Goal: Task Accomplishment & Management: Manage account settings

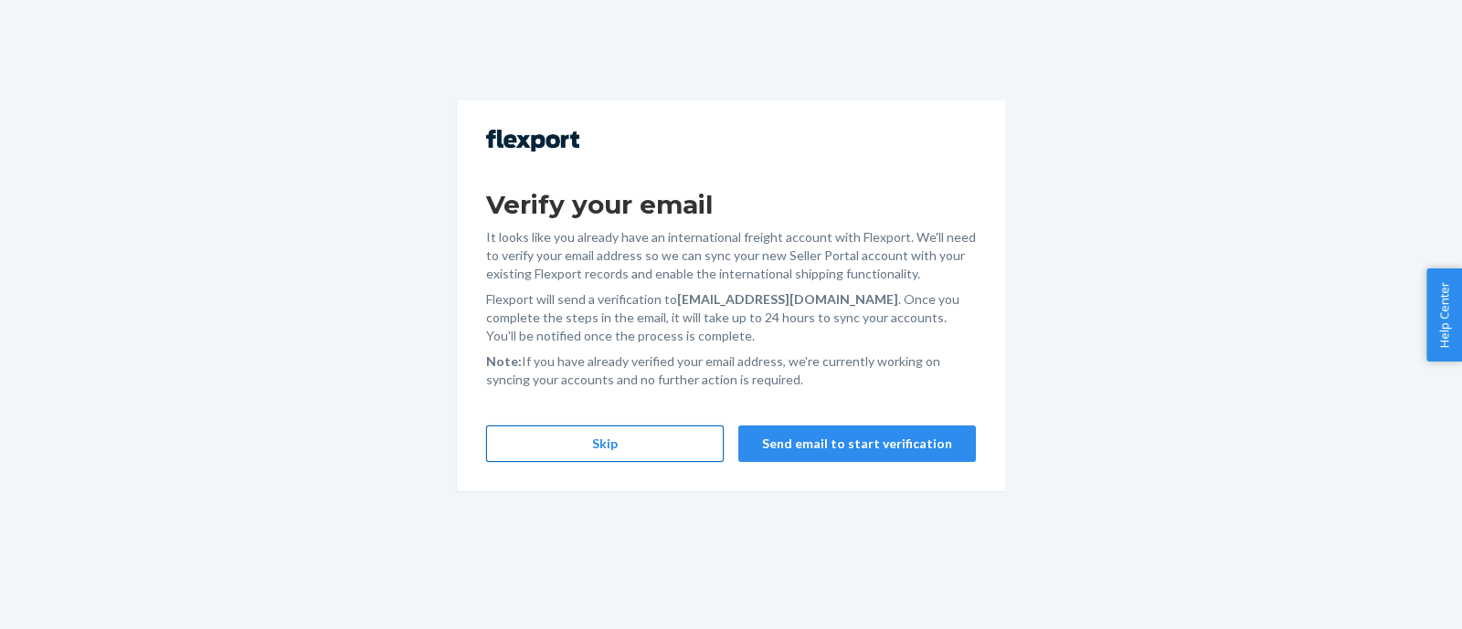
click at [658, 449] on button "Skip" at bounding box center [605, 444] width 238 height 37
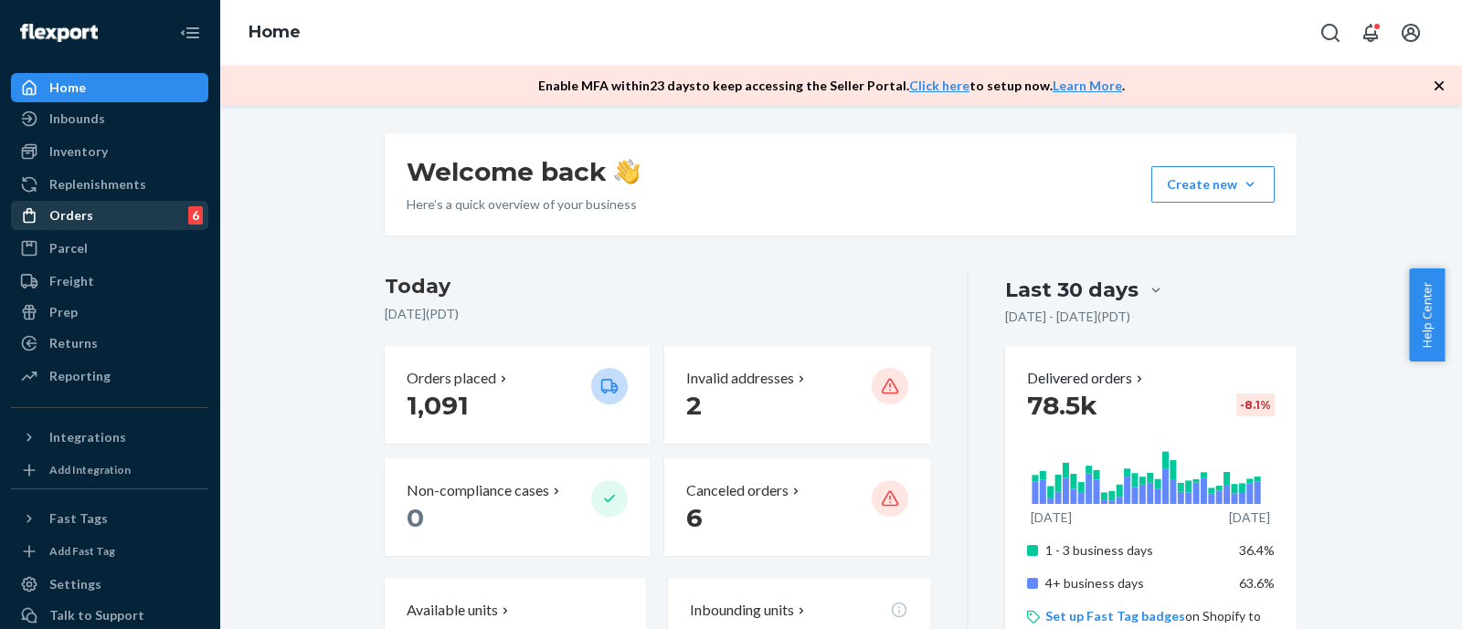
click at [64, 228] on link "Orders 6" at bounding box center [109, 215] width 197 height 29
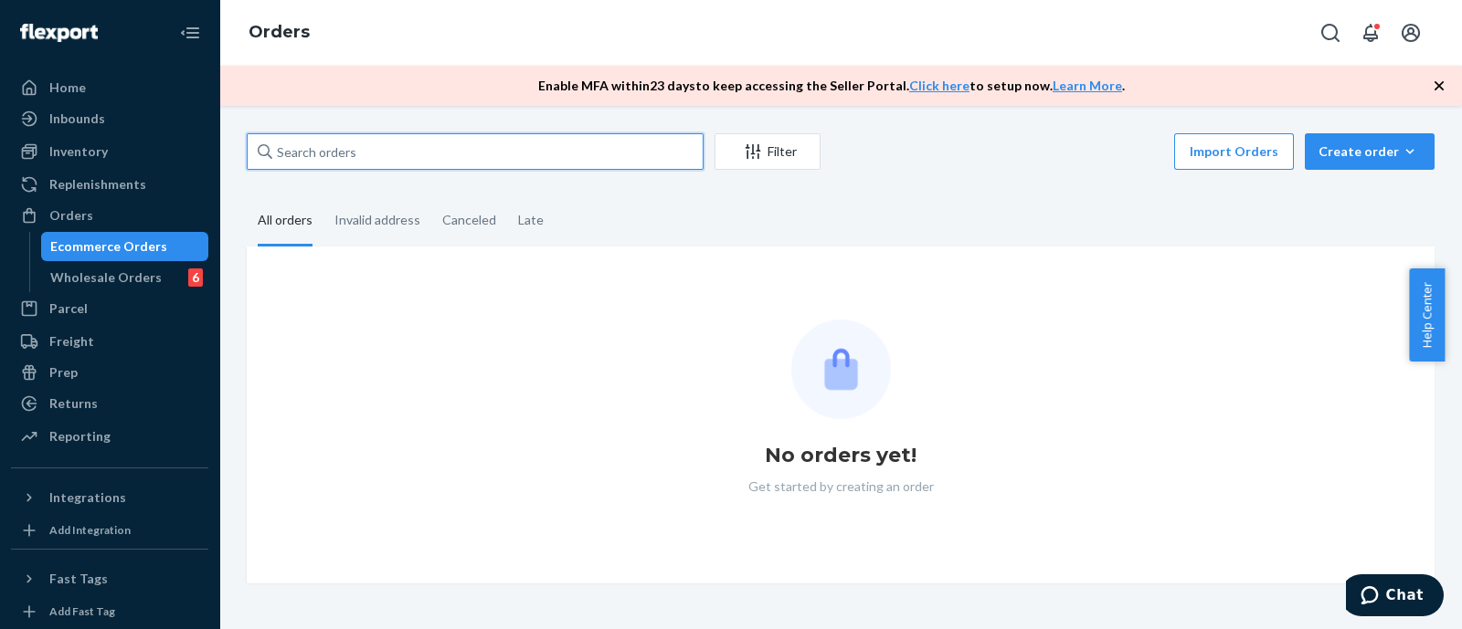
click at [513, 159] on input "text" at bounding box center [475, 151] width 457 height 37
paste input "MU02415610257"
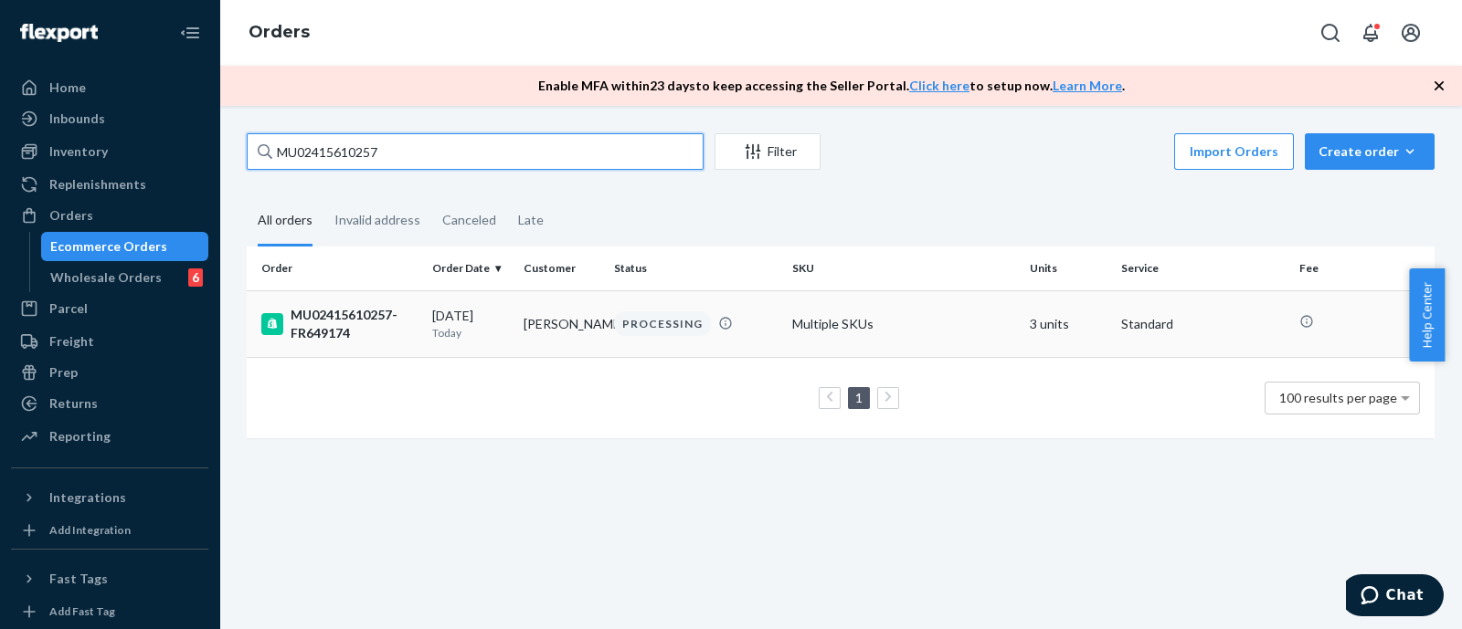
type input "MU02415610257"
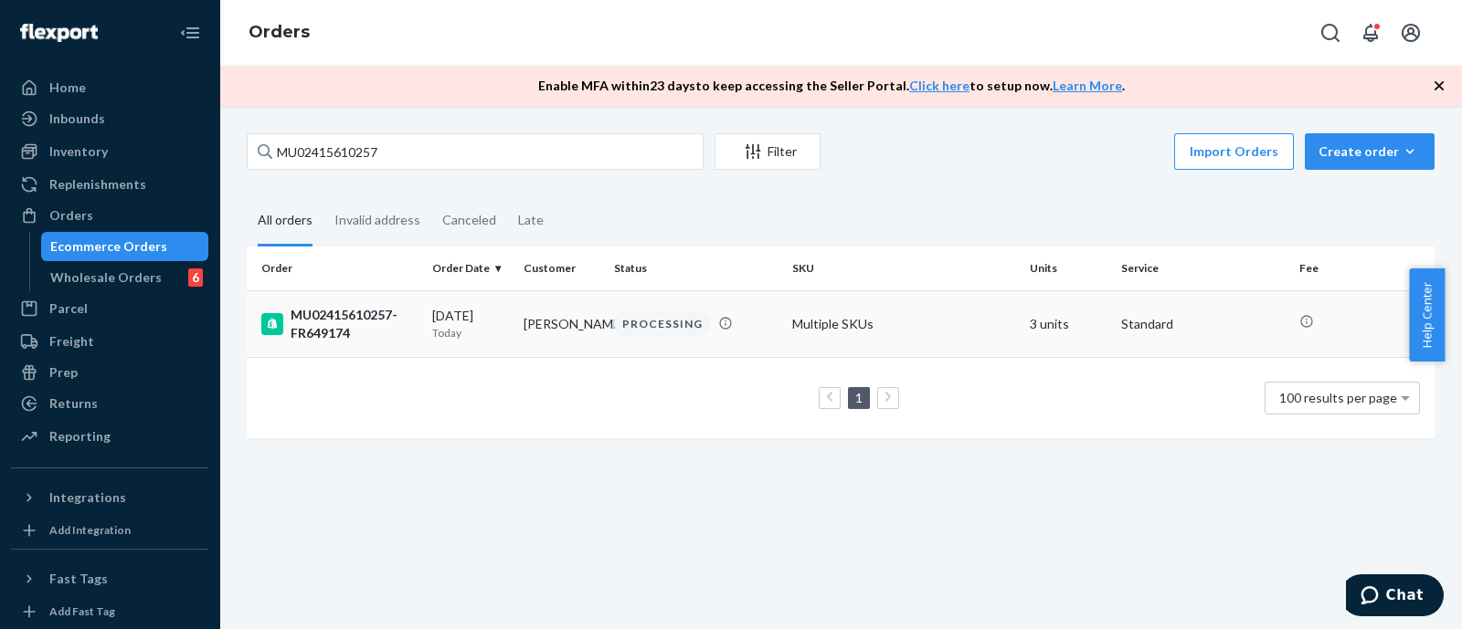
click at [356, 310] on div "MU02415610257-FR649174" at bounding box center [339, 324] width 156 height 37
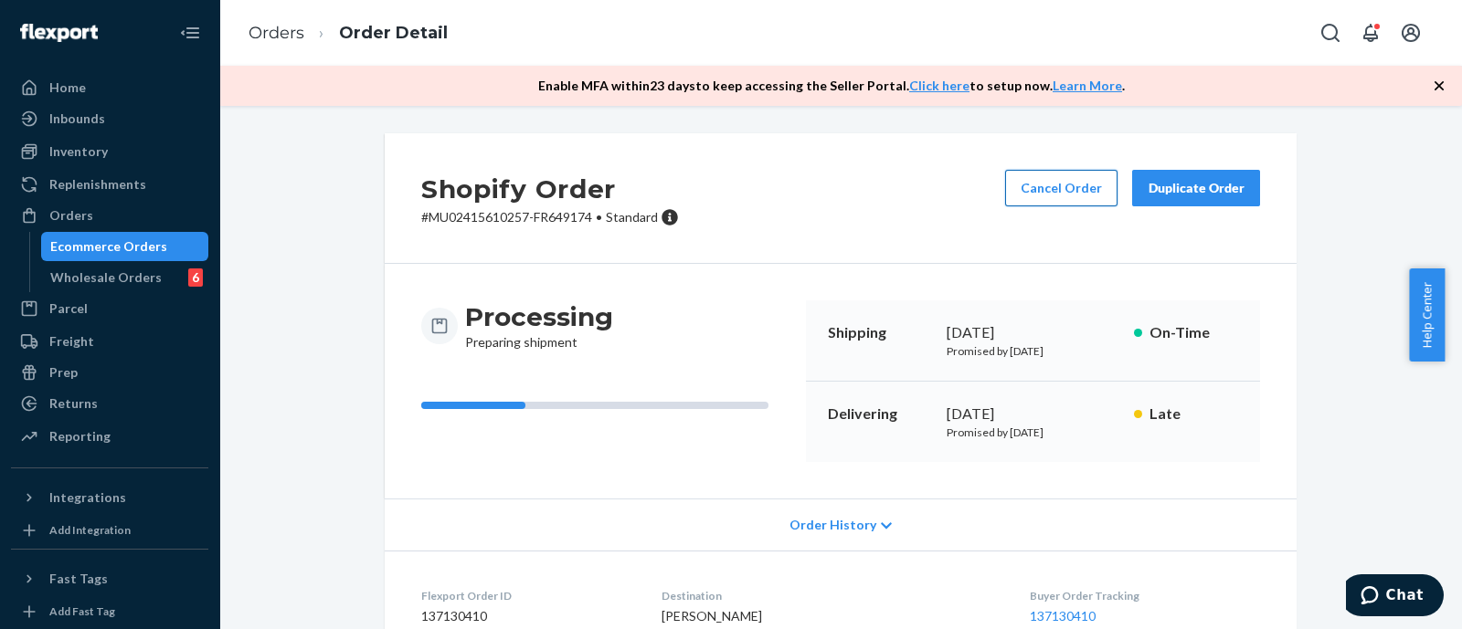
click at [1048, 172] on button "Cancel Order" at bounding box center [1061, 188] width 112 height 37
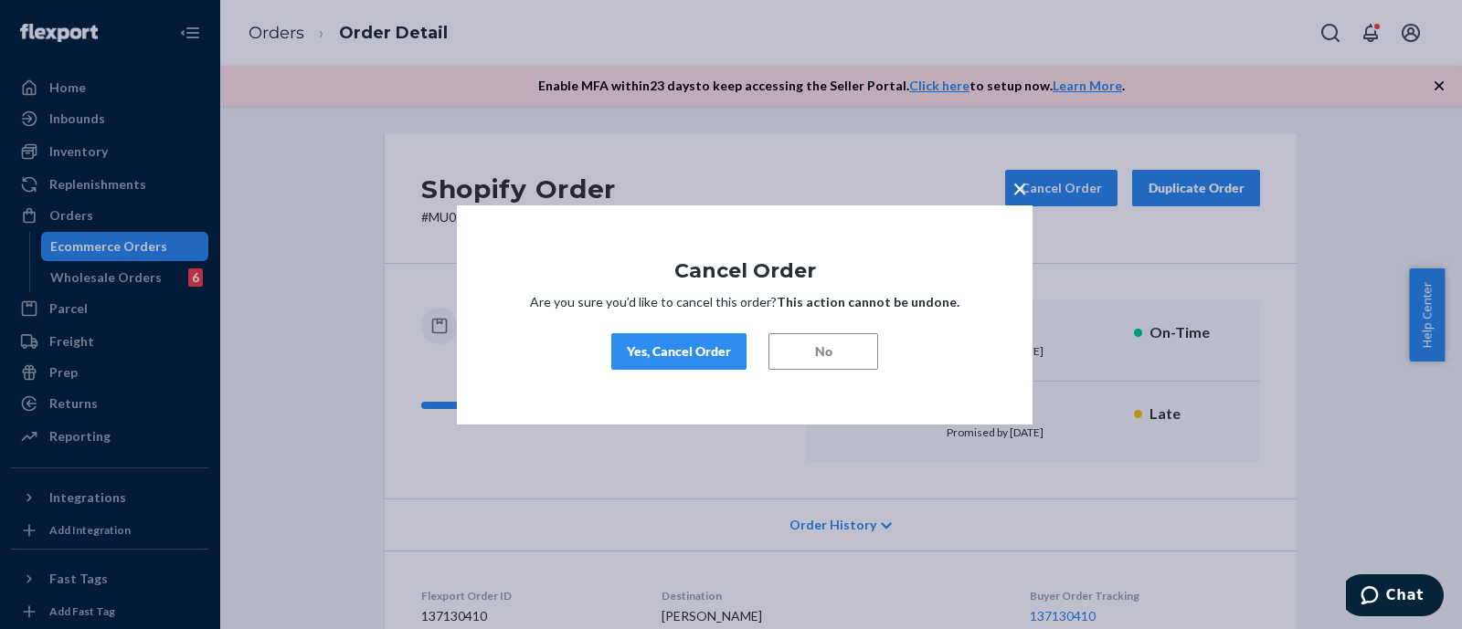
click at [700, 351] on div "Yes, Cancel Order" at bounding box center [679, 352] width 104 height 18
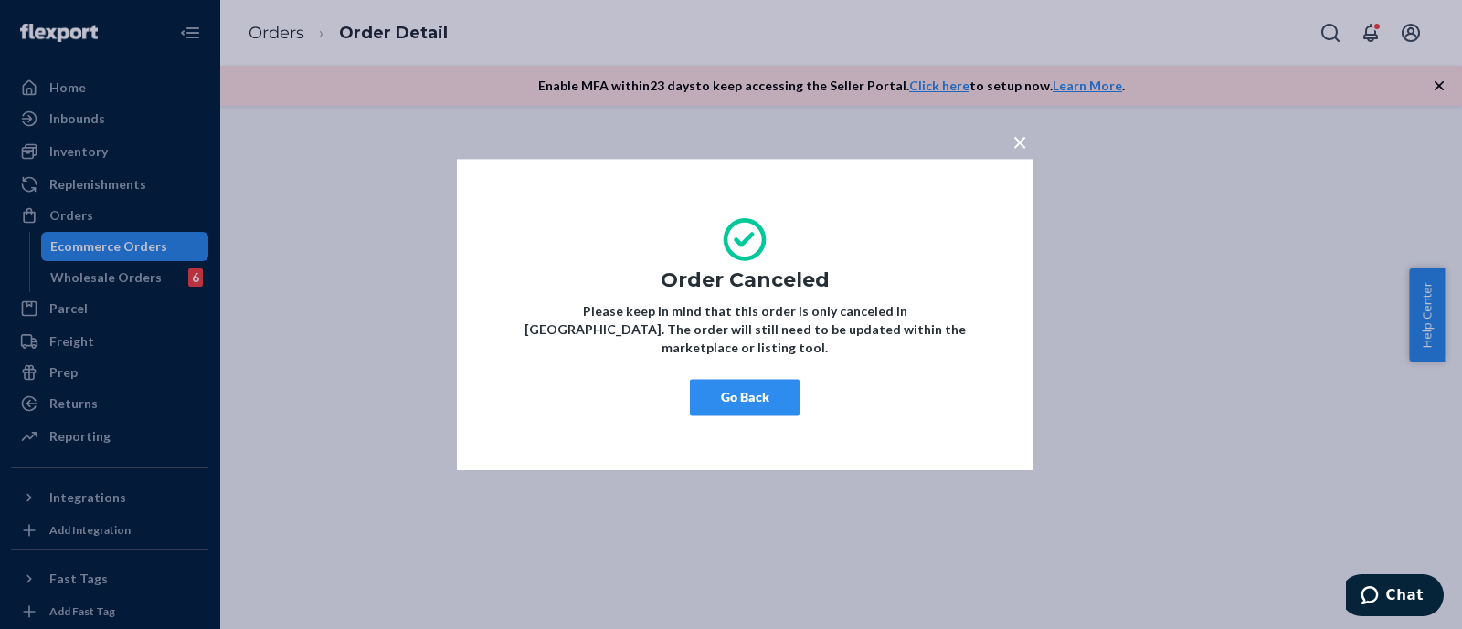
click at [1014, 153] on span "×" at bounding box center [1019, 141] width 15 height 31
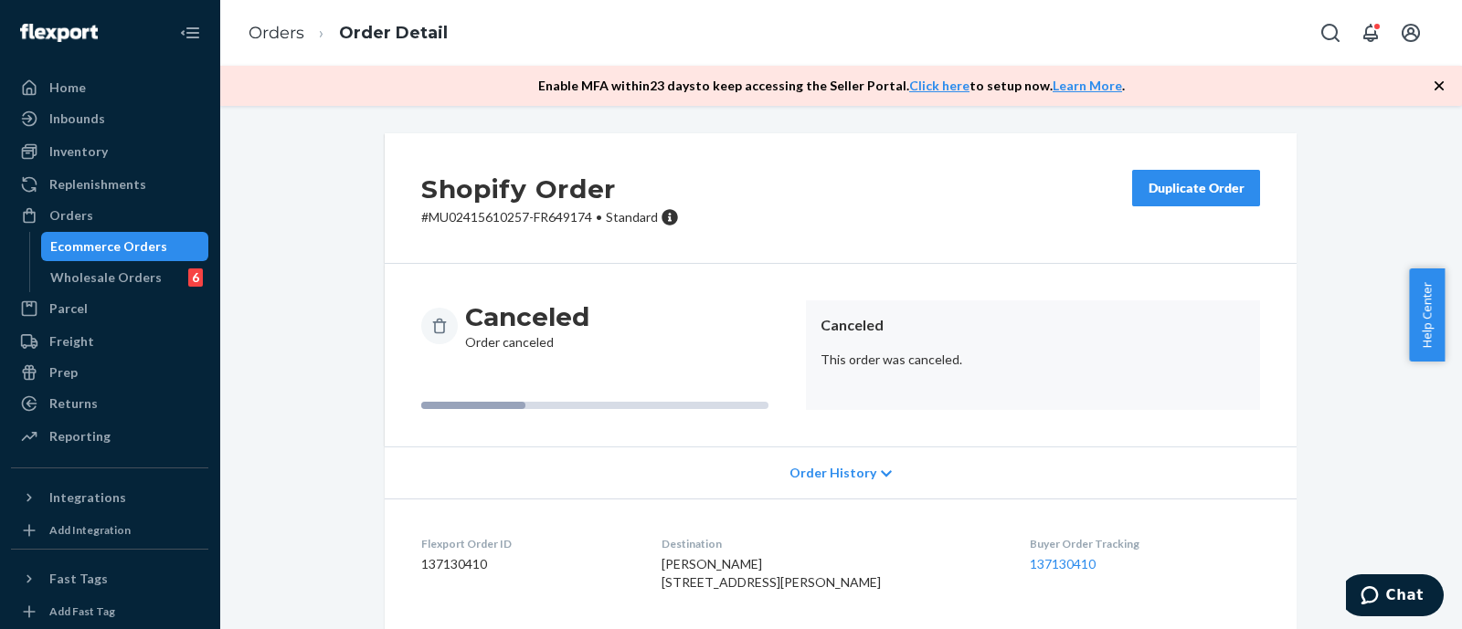
drag, startPoint x: 883, startPoint y: 196, endPoint x: 859, endPoint y: 203, distance: 24.9
click at [881, 196] on div "Shopify Order # MU02415610257-FR649174 • Standard Duplicate Order" at bounding box center [841, 198] width 912 height 131
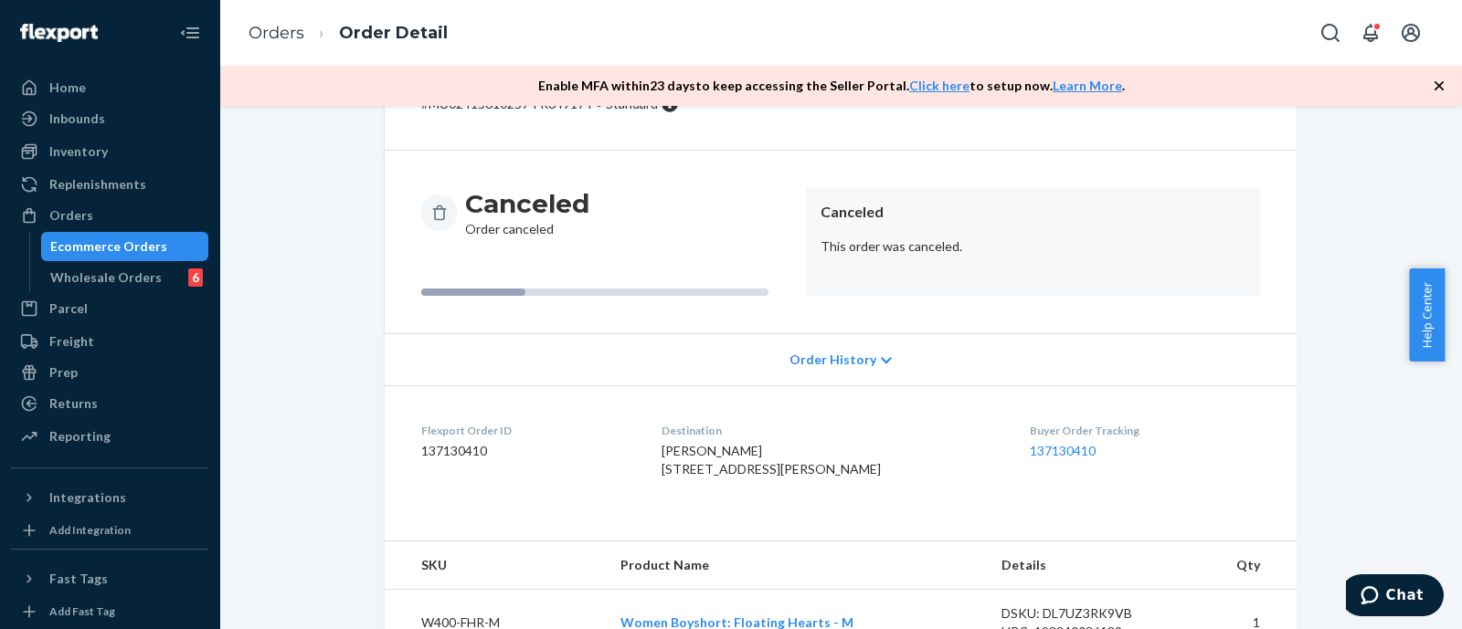
click at [1436, 90] on icon "button" at bounding box center [1439, 86] width 18 height 18
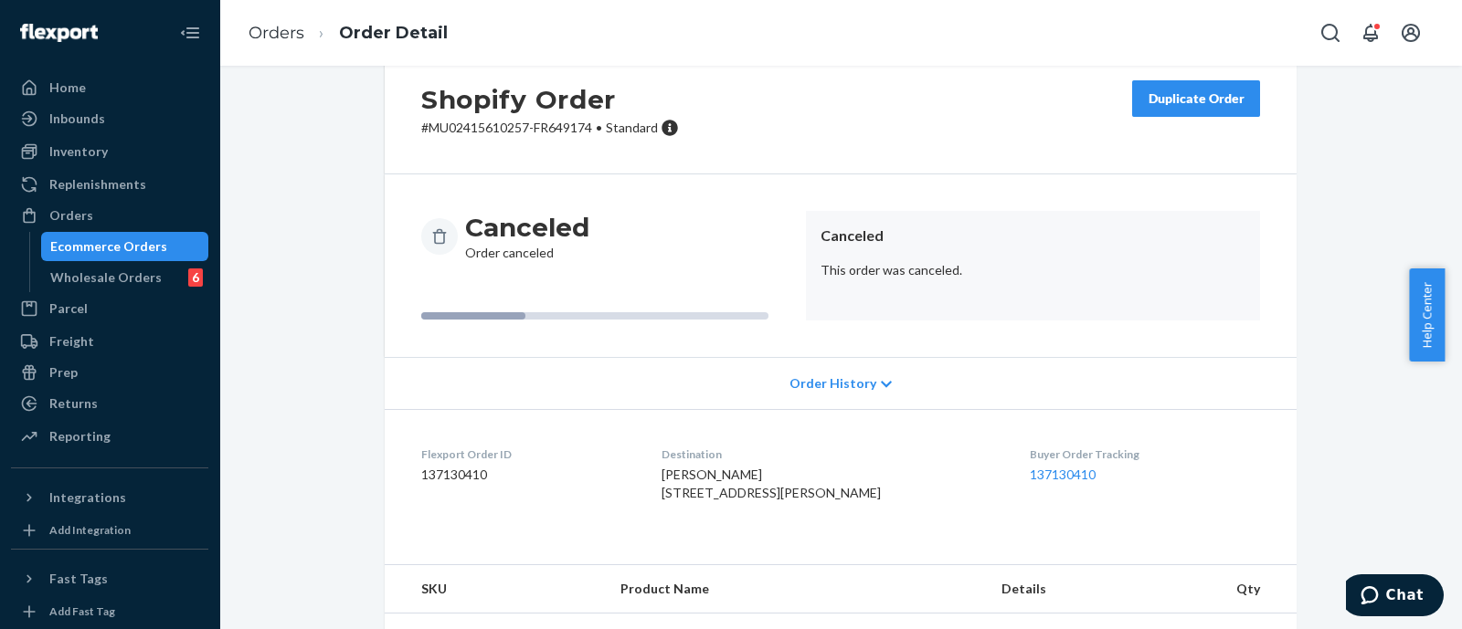
scroll to position [0, 0]
